Goal: Information Seeking & Learning: Learn about a topic

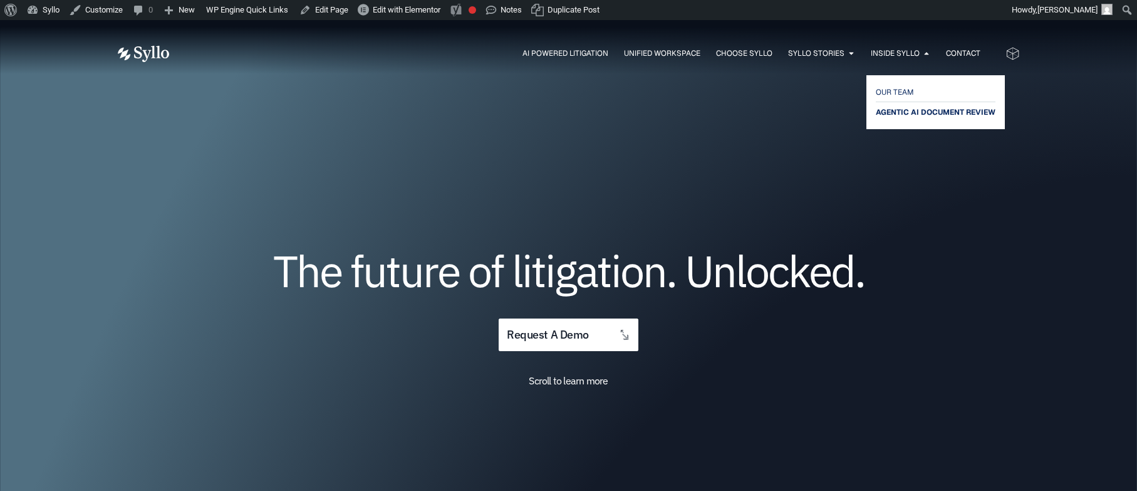
click at [900, 108] on span "AGENTIC AI DOCUMENT REVIEW" at bounding box center [936, 112] width 120 height 15
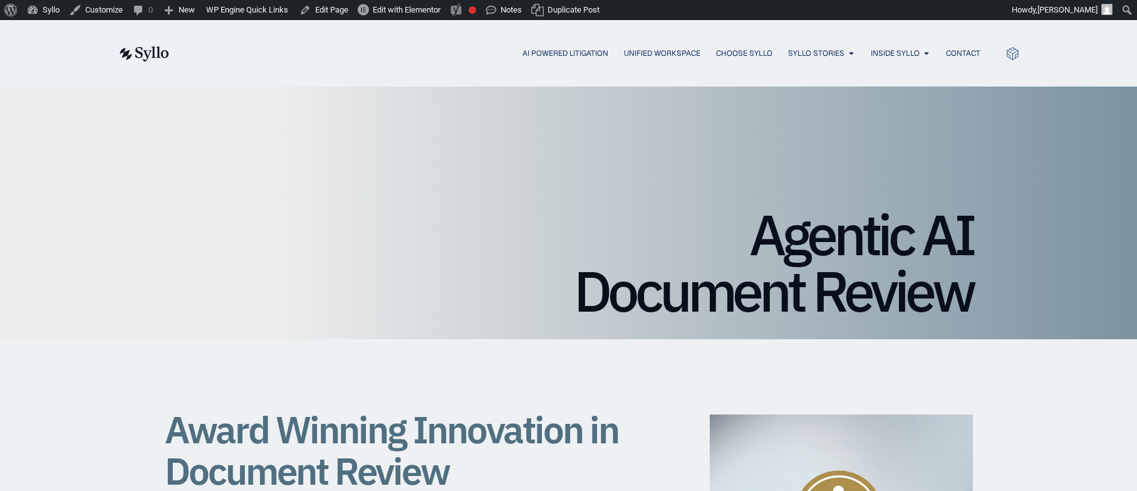
click at [53, 162] on div "Agentic AI Document Review" at bounding box center [568, 212] width 1137 height 253
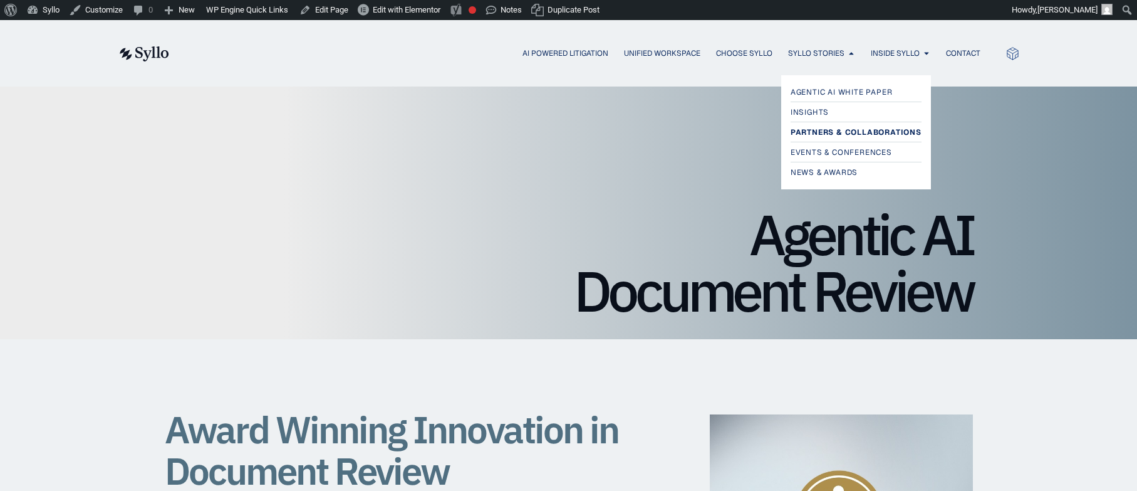
click at [833, 132] on span "Partners & Collaborations" at bounding box center [856, 132] width 131 height 15
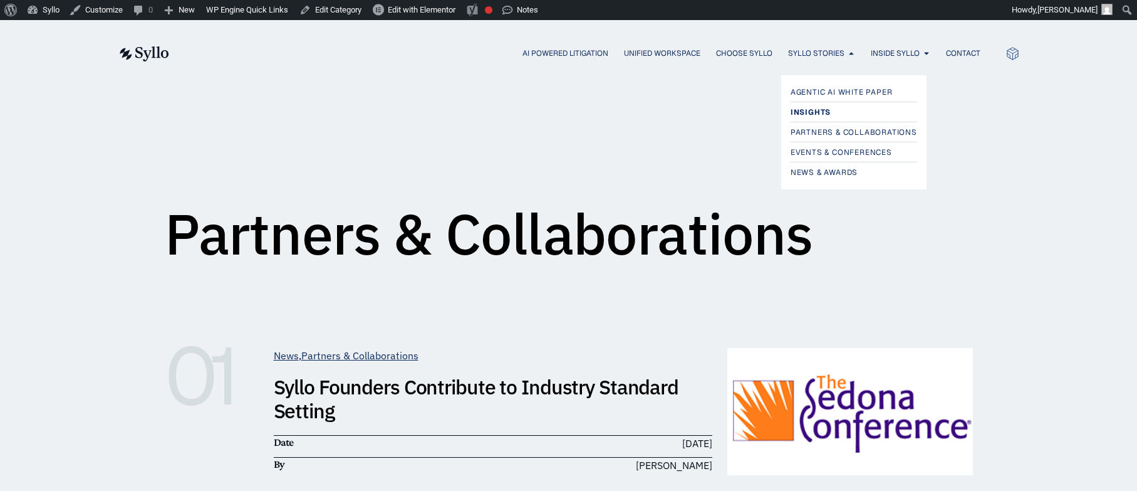
click at [818, 111] on span "Insights" at bounding box center [811, 112] width 40 height 15
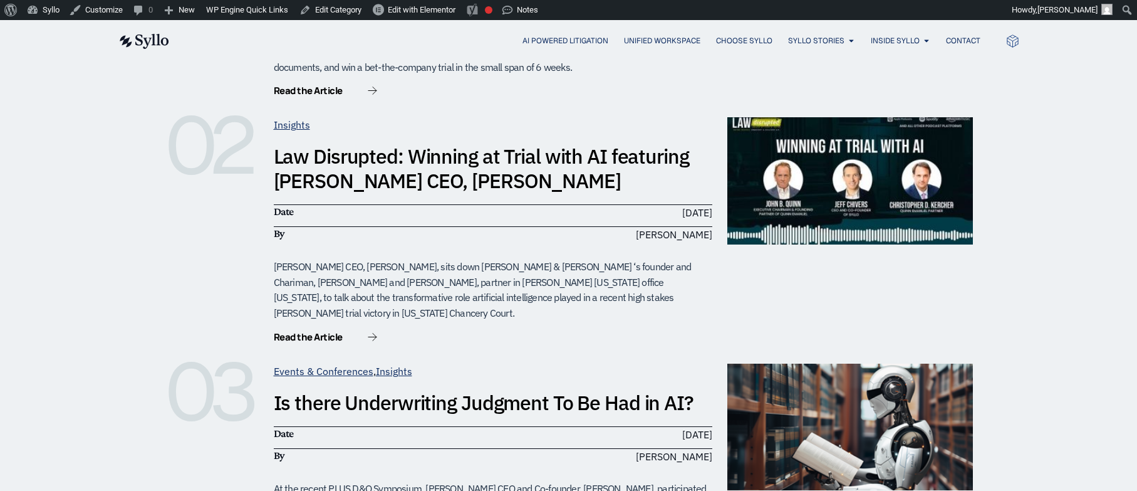
scroll to position [488, 0]
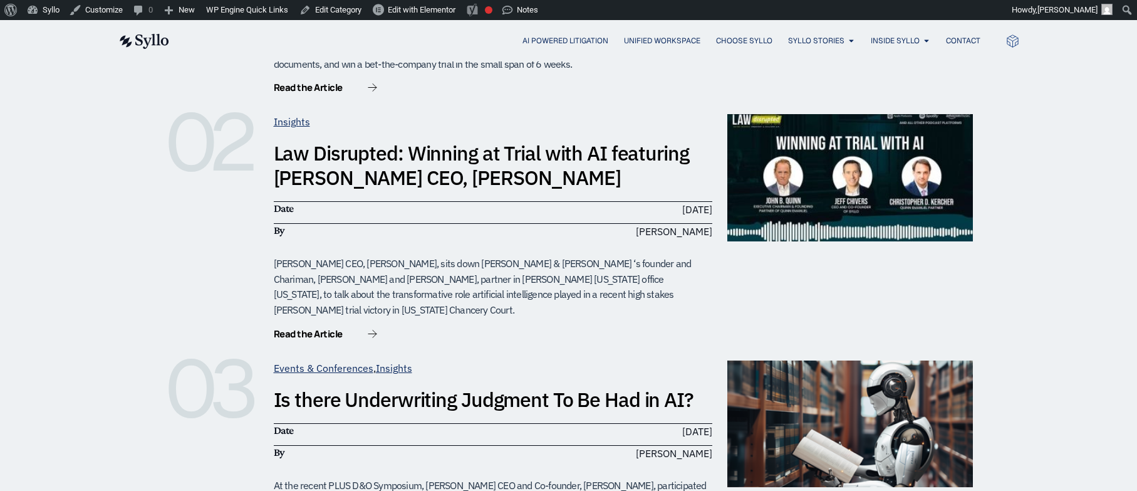
click at [372, 140] on link "Law Disrupted: Winning at Trial with AI featuring [PERSON_NAME] CEO, [PERSON_NA…" at bounding box center [481, 165] width 415 height 50
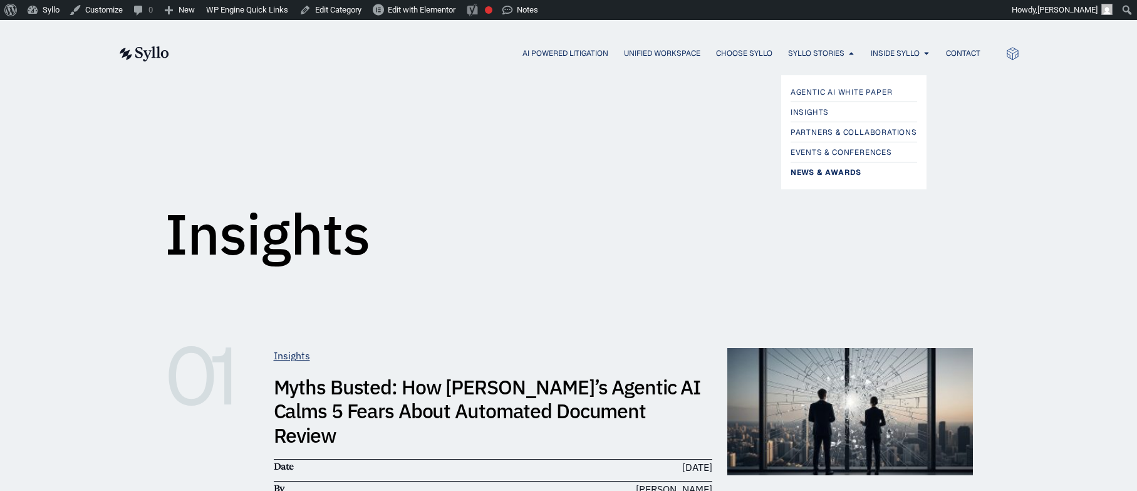
click at [820, 170] on span "News & Awards" at bounding box center [826, 172] width 71 height 15
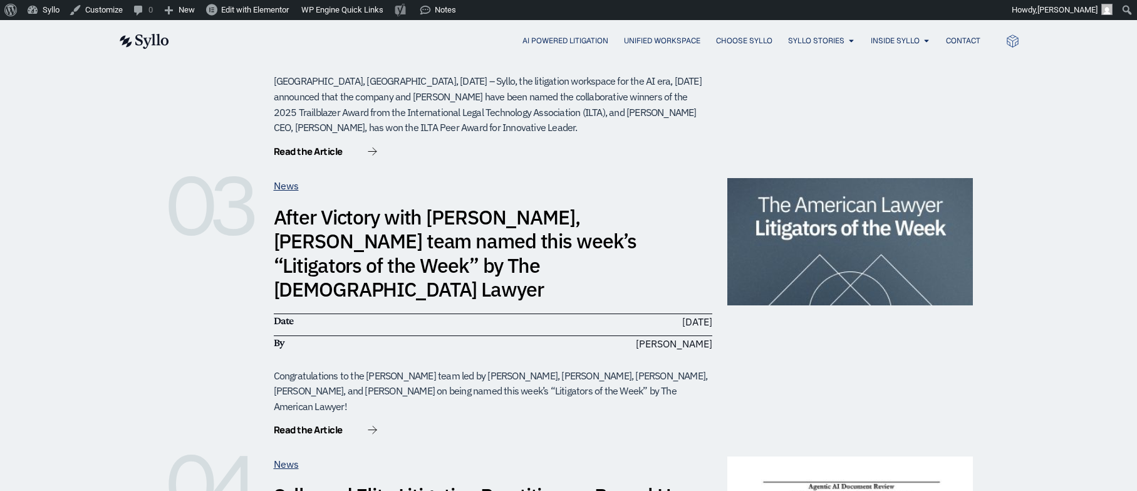
scroll to position [656, 0]
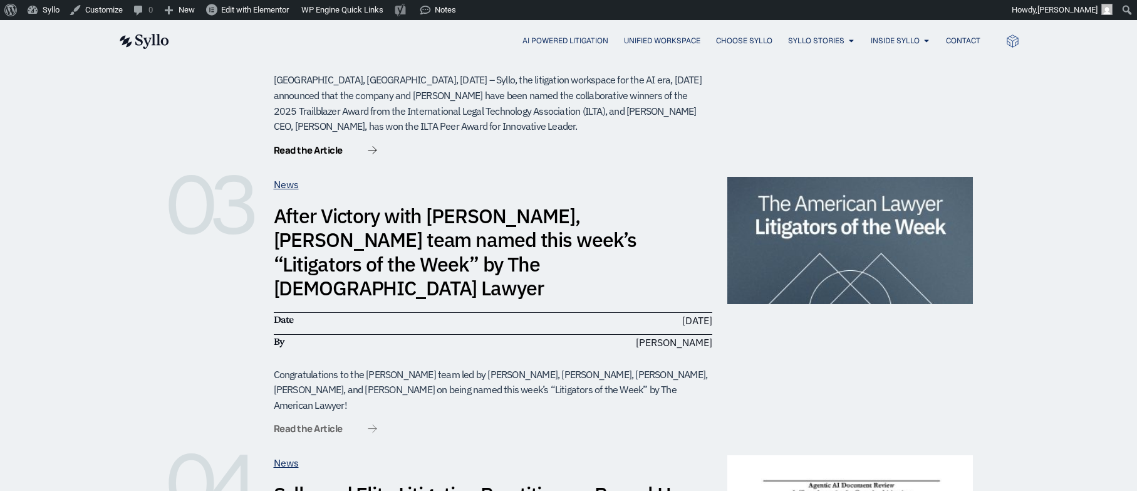
click at [318, 424] on span "Read the Article" at bounding box center [308, 428] width 69 height 9
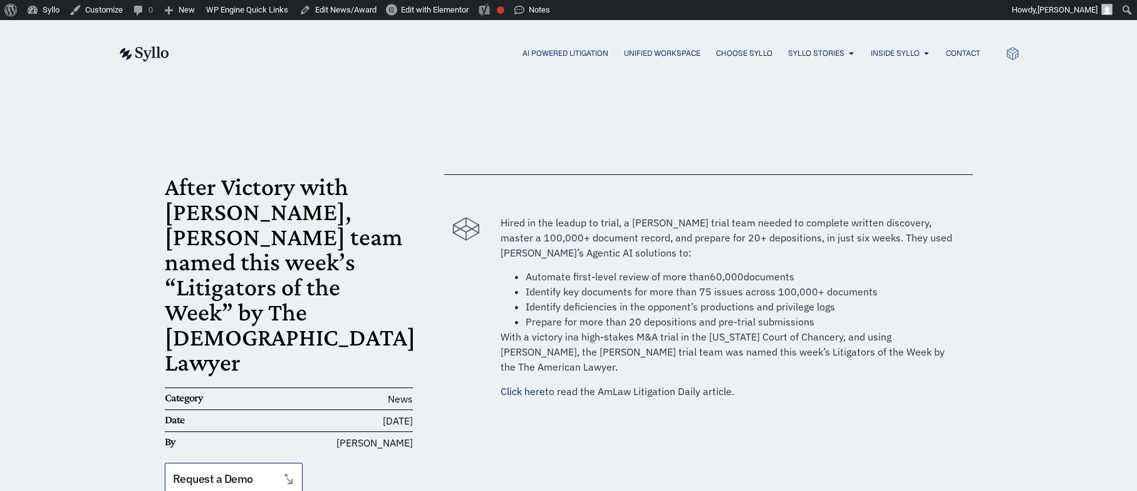
click at [519, 385] on link "Click here" at bounding box center [523, 391] width 44 height 13
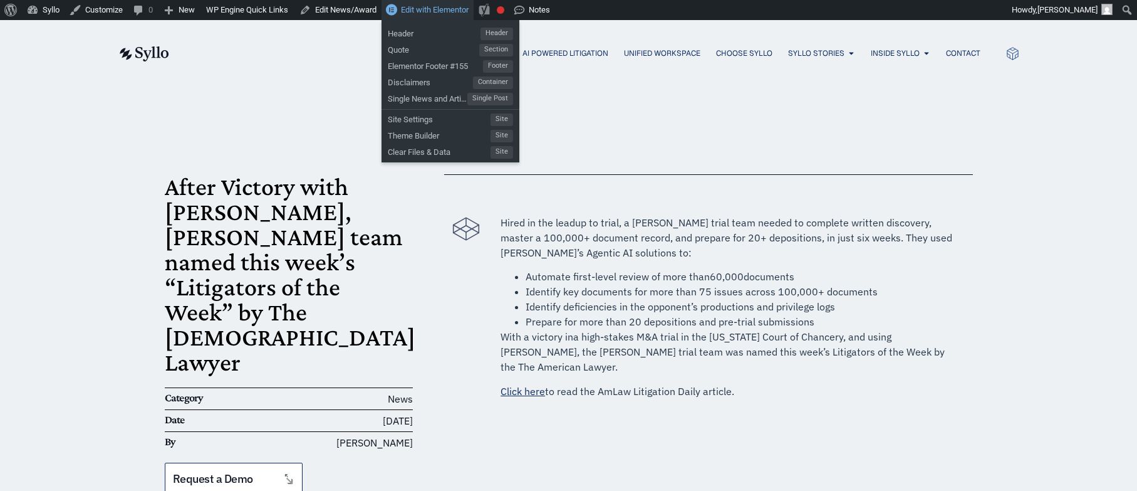
click at [435, 10] on span "Edit with Elementor" at bounding box center [435, 9] width 68 height 9
